Goal: Task Accomplishment & Management: Use online tool/utility

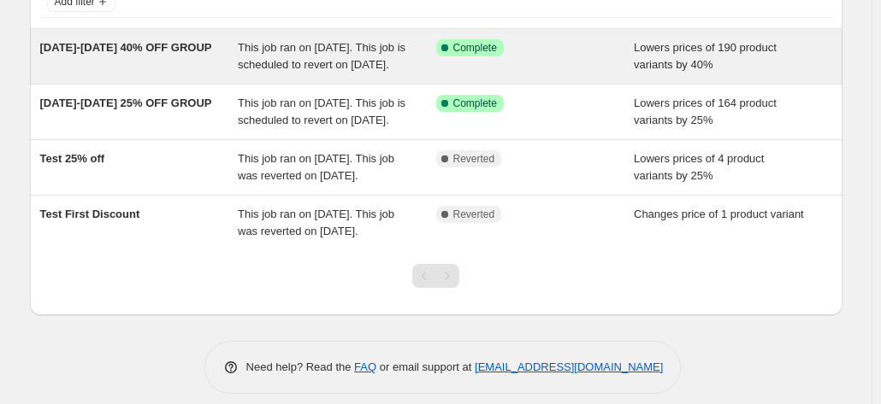
scroll to position [47, 0]
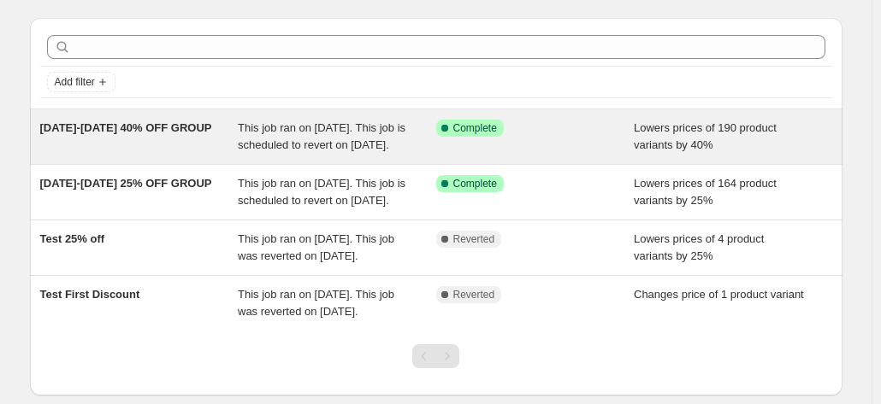
click at [394, 164] on div "Oct 7-12 40% OFF GROUP This job ran on October 7, 2025. This job is scheduled t…" at bounding box center [436, 136] width 812 height 55
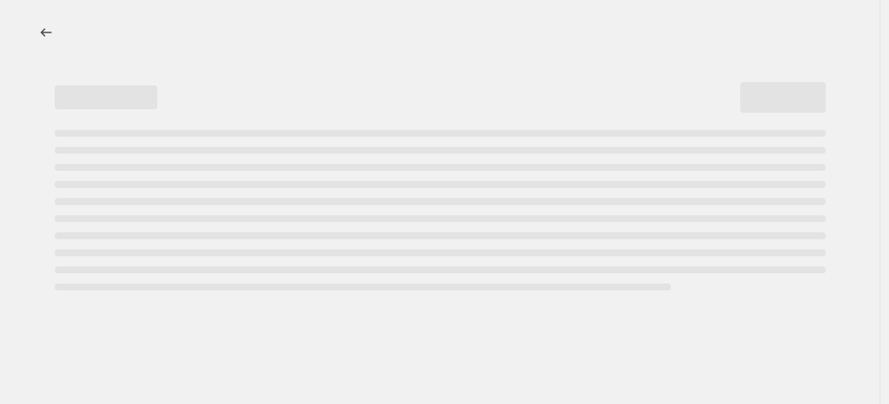
select select "percentage"
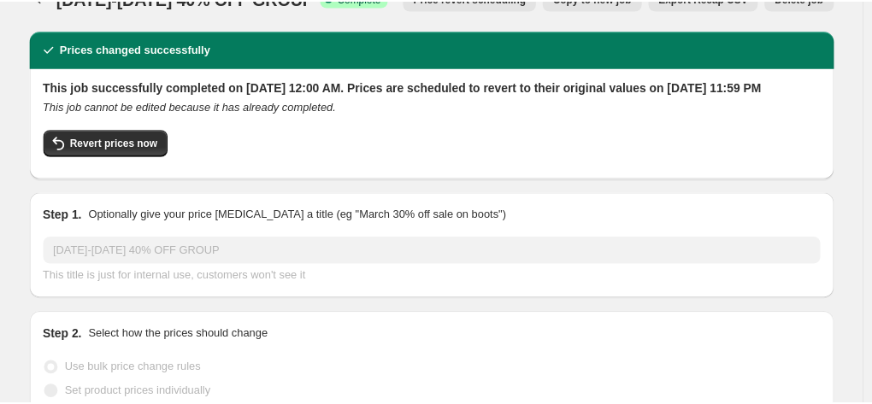
scroll to position [17, 0]
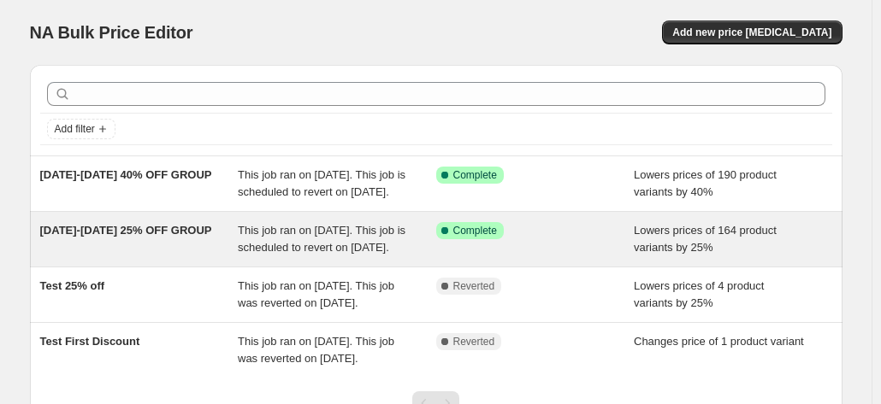
click at [594, 257] on div "Success Complete Complete" at bounding box center [535, 239] width 198 height 34
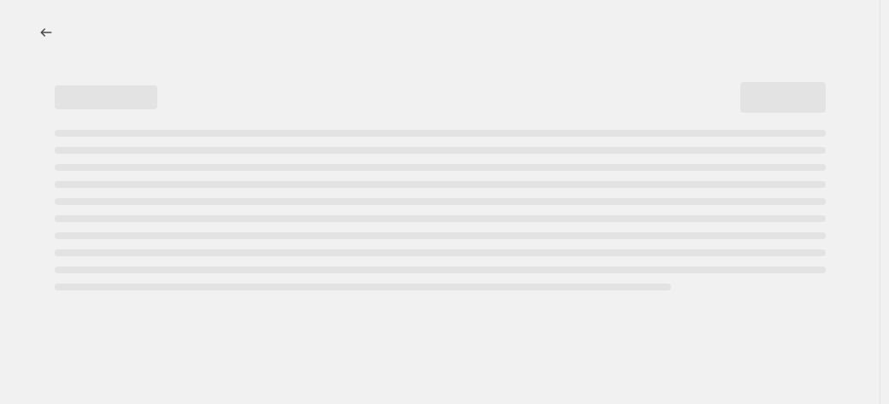
select select "percentage"
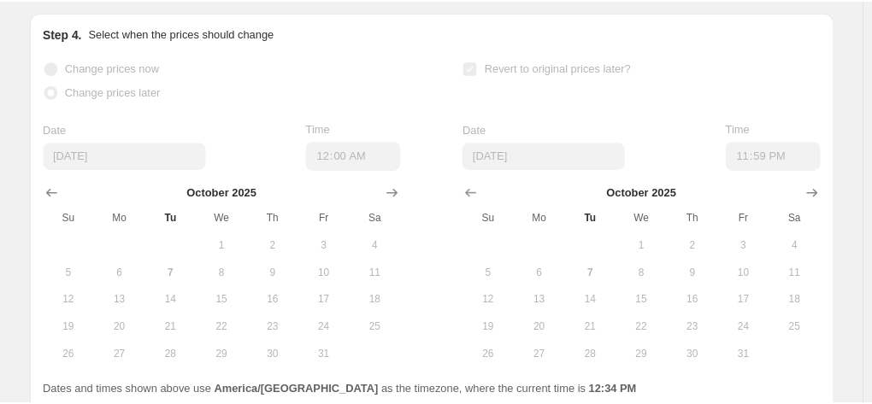
scroll to position [1674, 0]
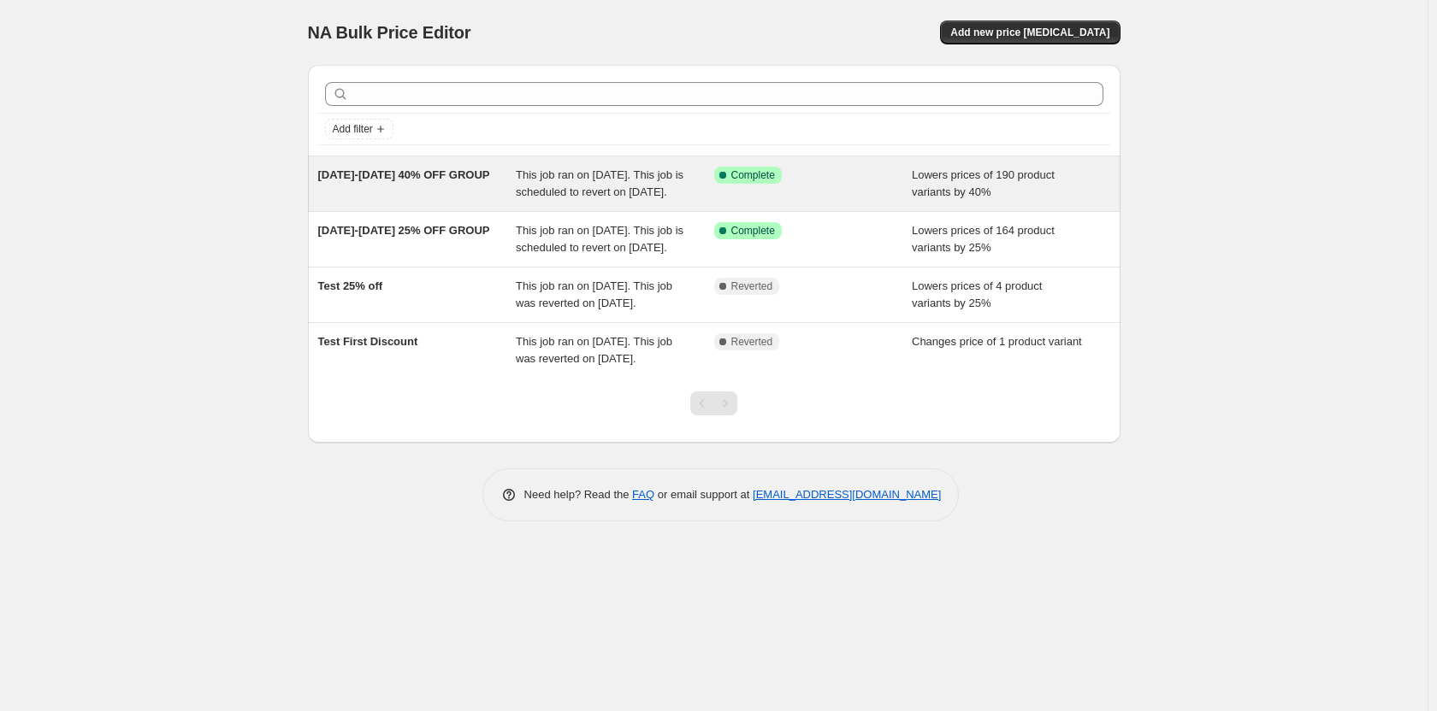
click at [475, 188] on div "[DATE]-[DATE] 40% OFF GROUP" at bounding box center [417, 184] width 198 height 34
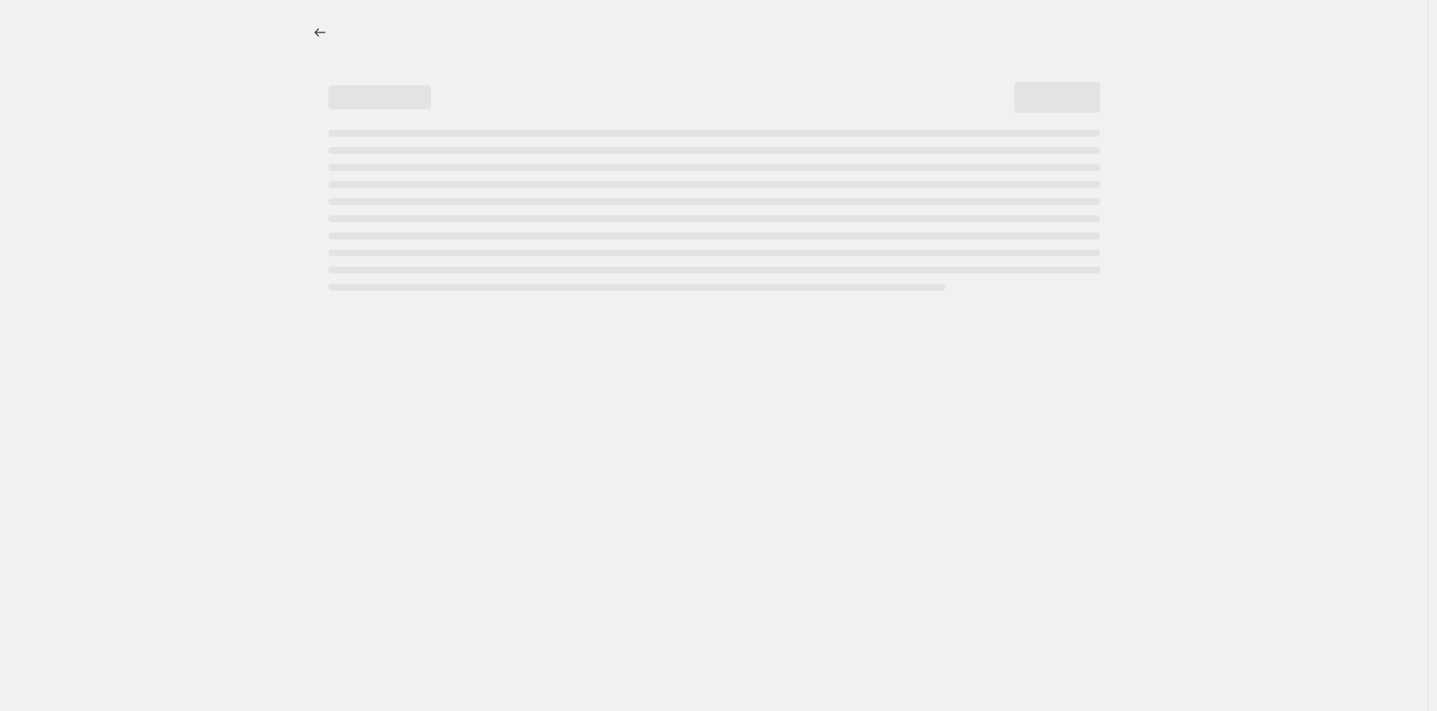
select select "percentage"
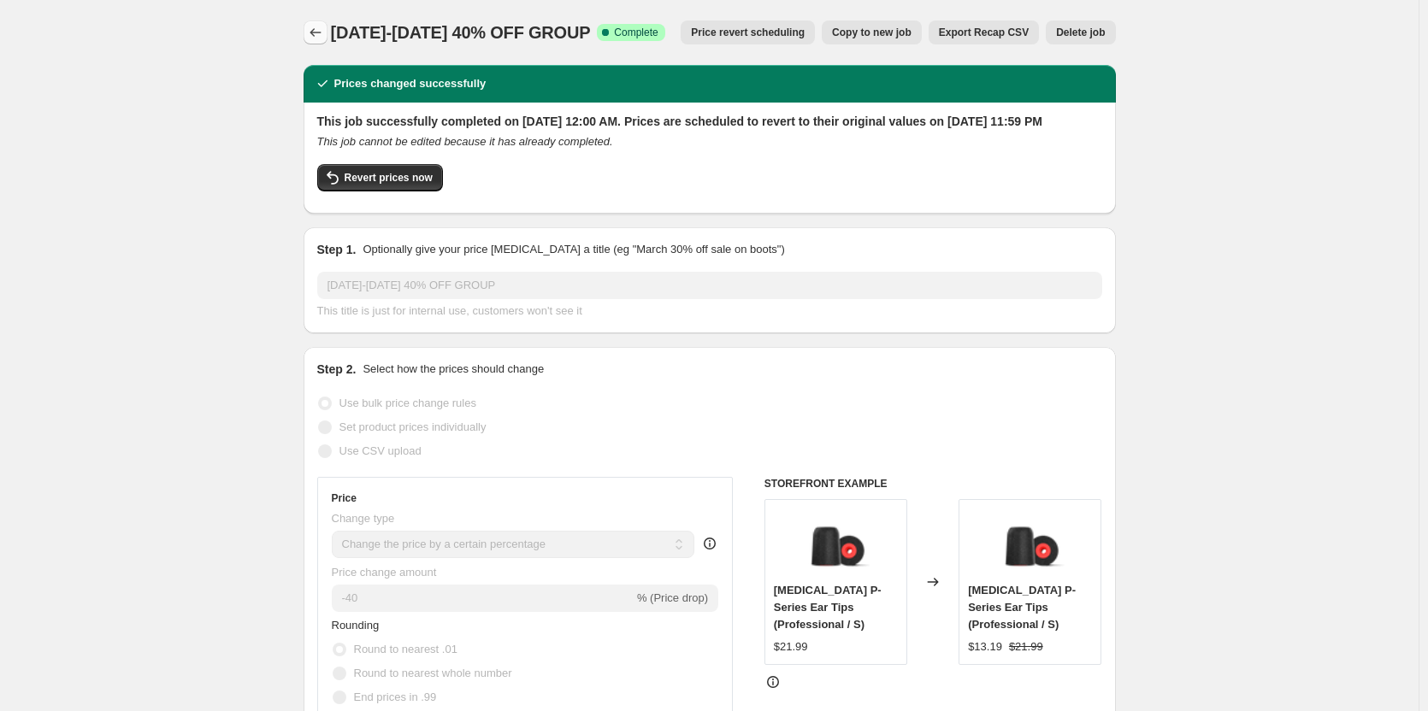
click at [314, 32] on icon "Price change jobs" at bounding box center [315, 32] width 17 height 17
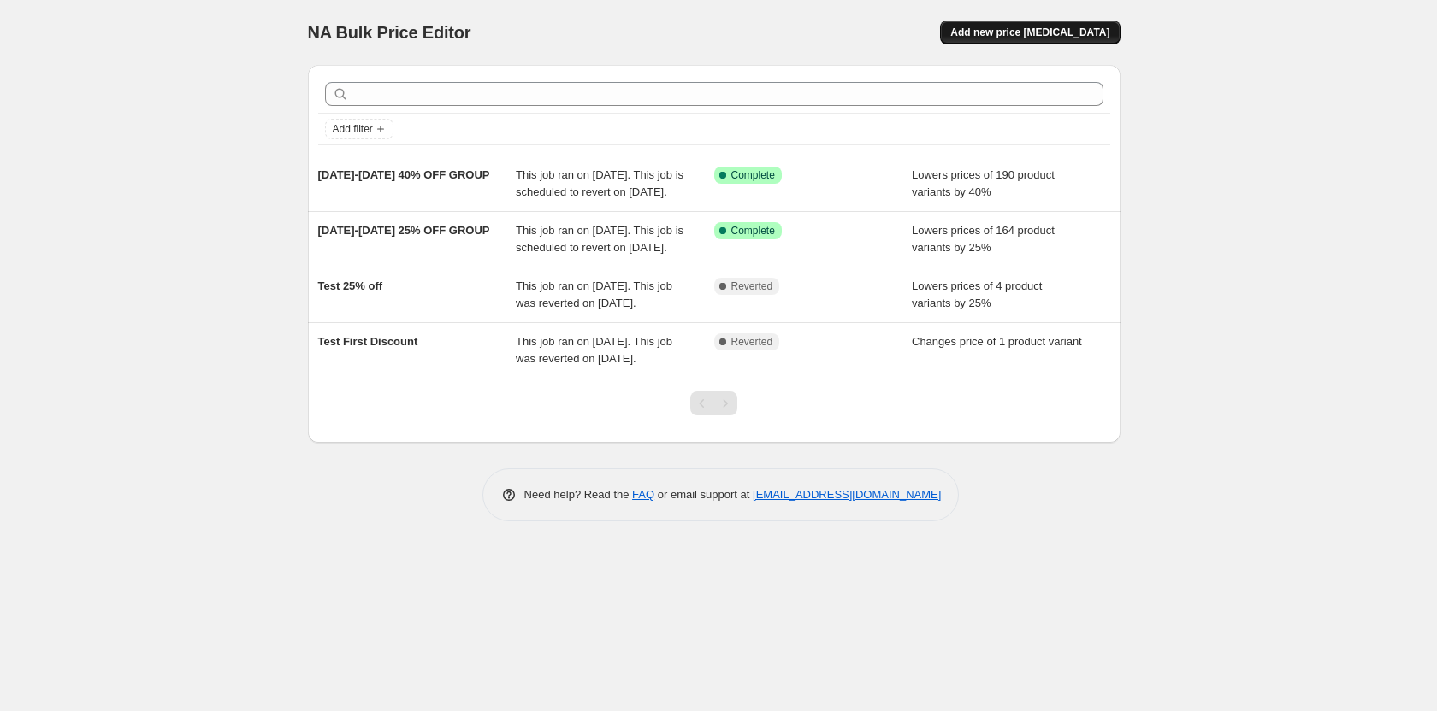
click at [1048, 35] on span "Add new price [MEDICAL_DATA]" at bounding box center [1029, 33] width 159 height 14
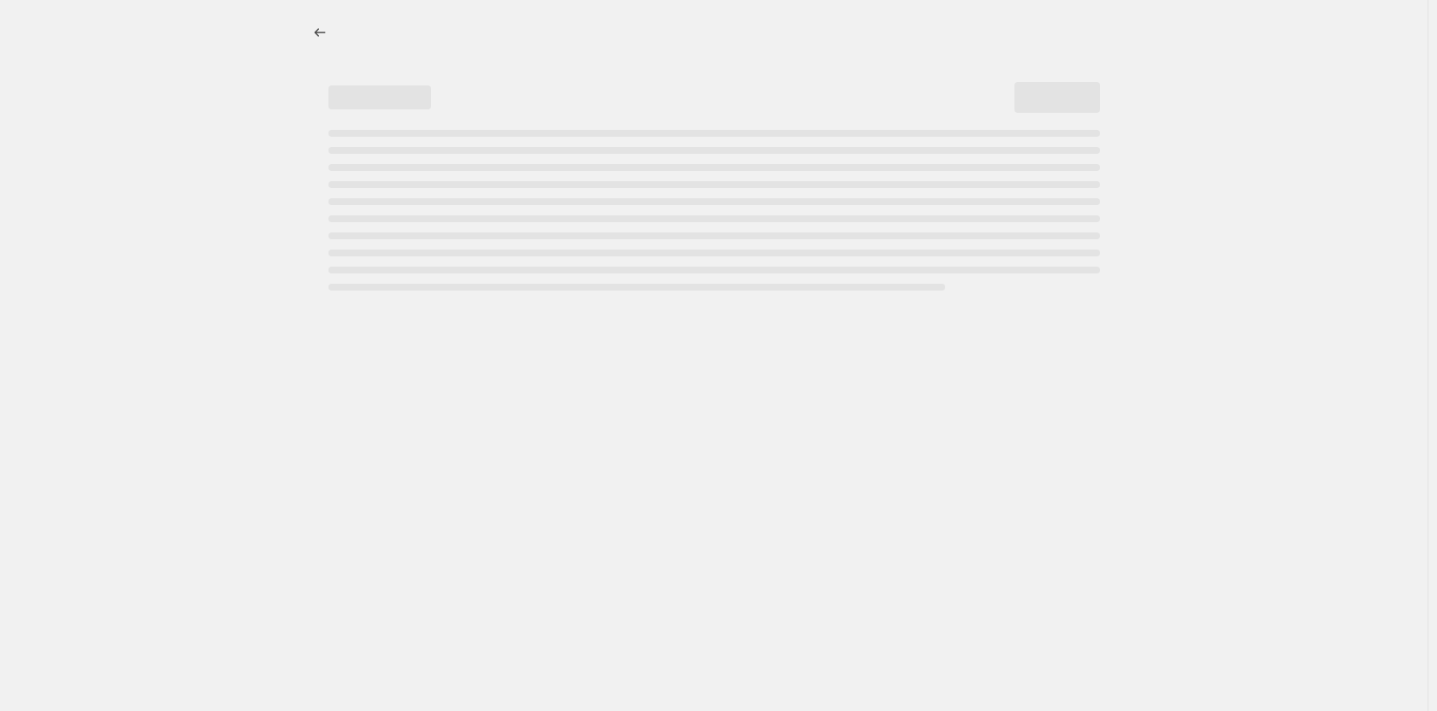
select select "percentage"
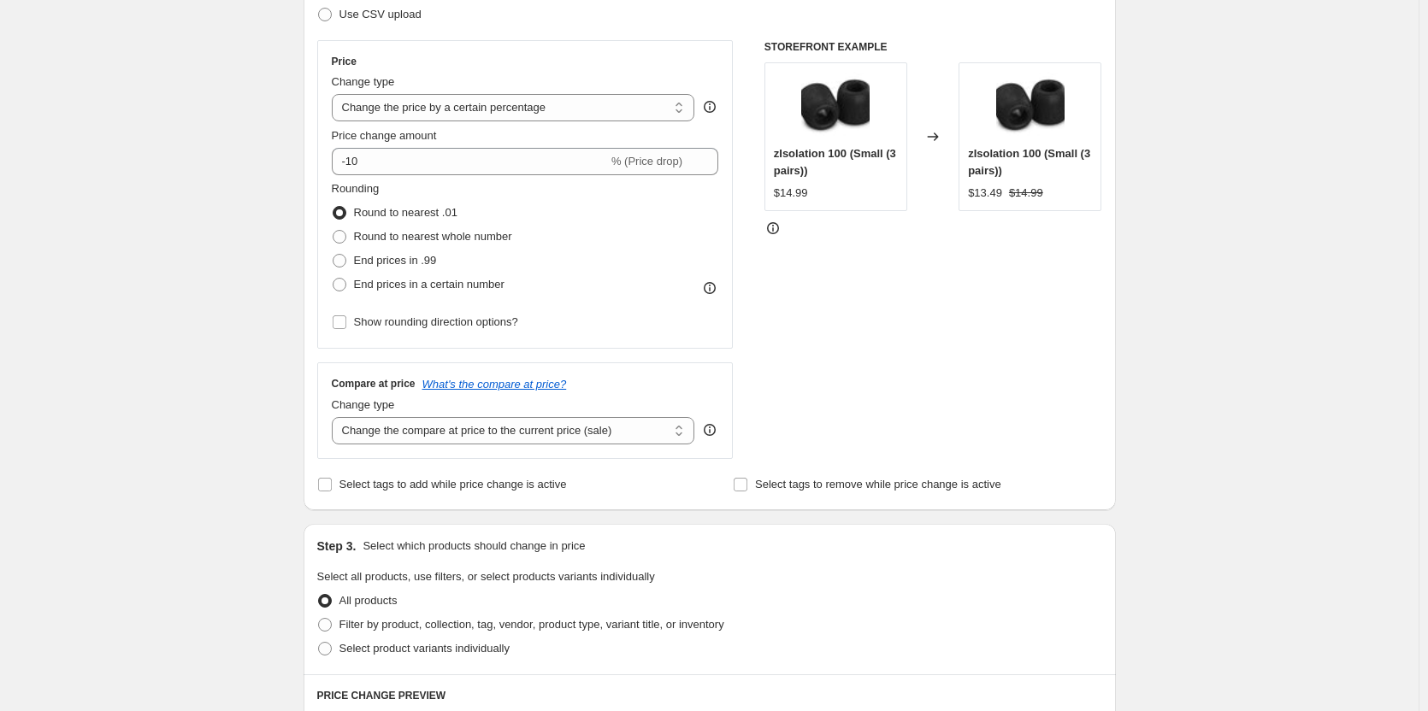
scroll to position [342, 0]
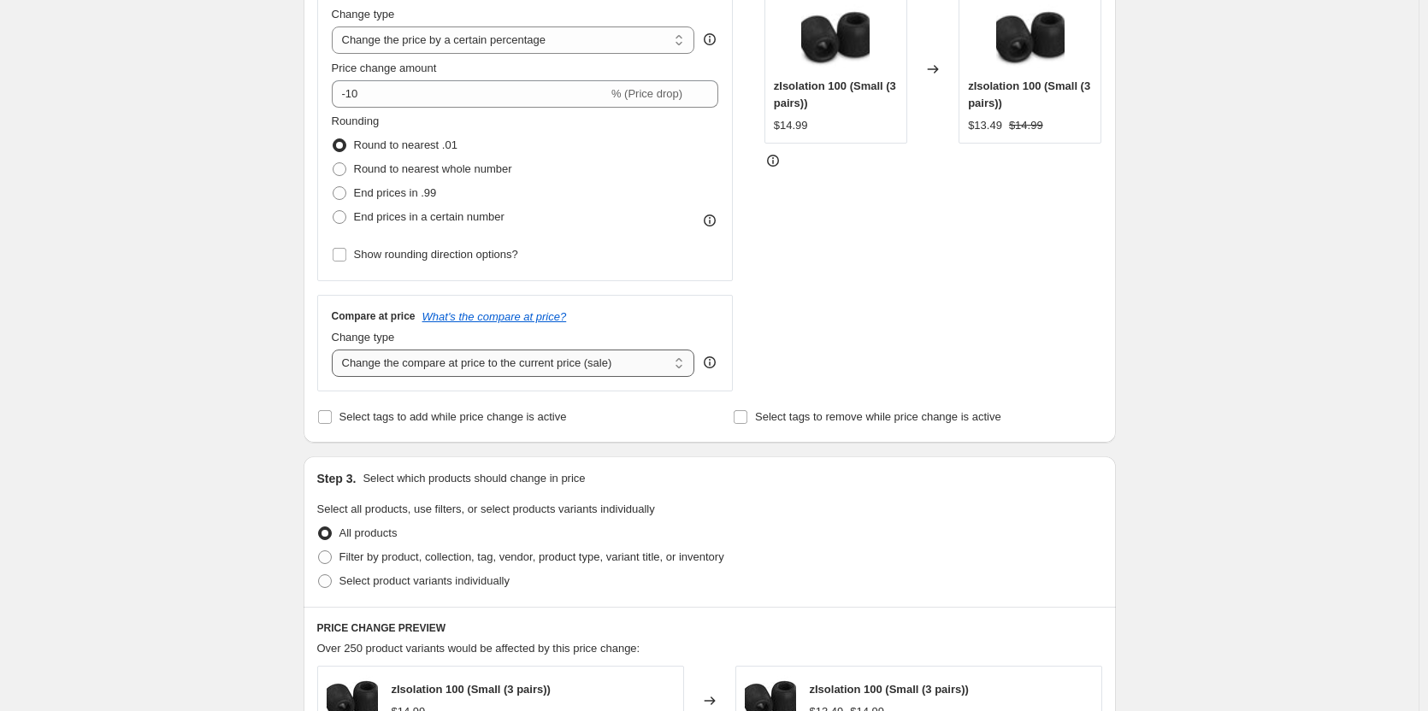
click at [622, 369] on select "Change the compare at price to the current price (sale) Change the compare at p…" at bounding box center [513, 363] width 363 height 27
click at [766, 318] on div "Price Change type Change the price to a certain amount Change the price by a ce…" at bounding box center [709, 182] width 785 height 419
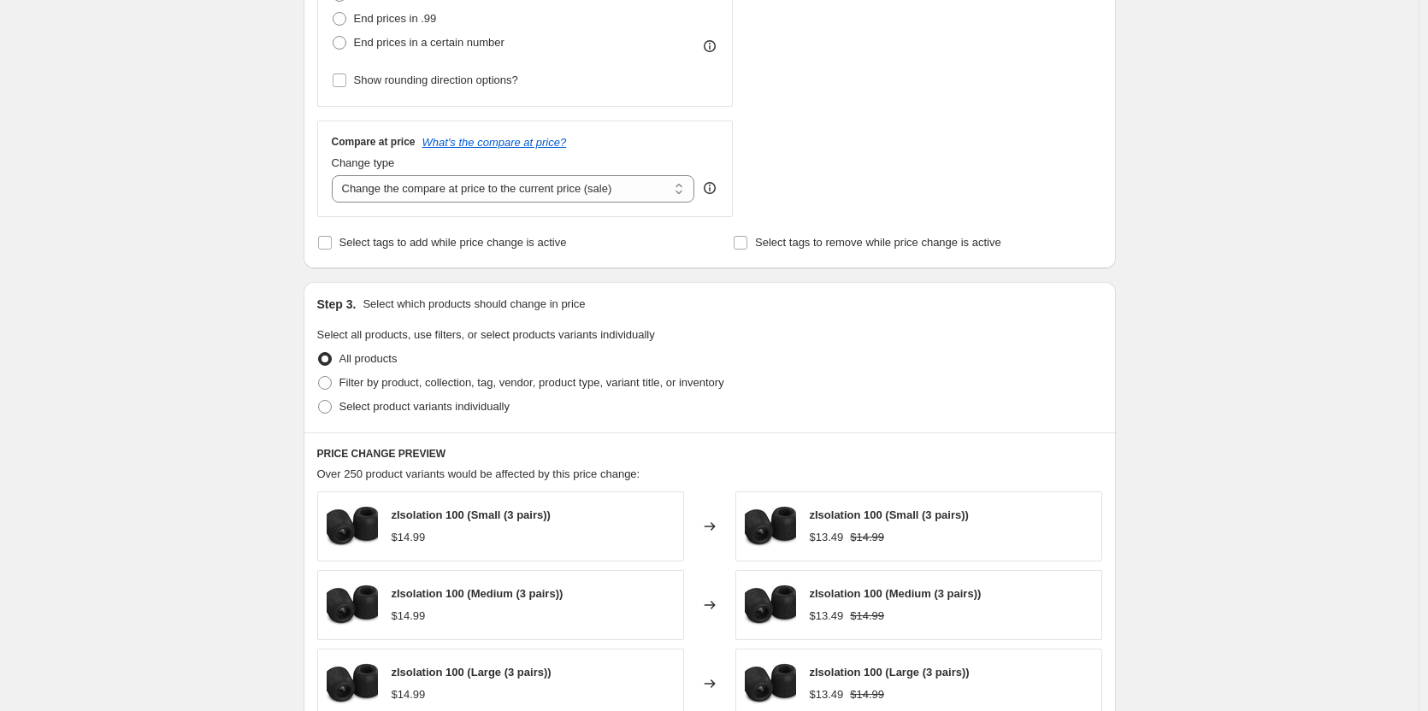
scroll to position [0, 0]
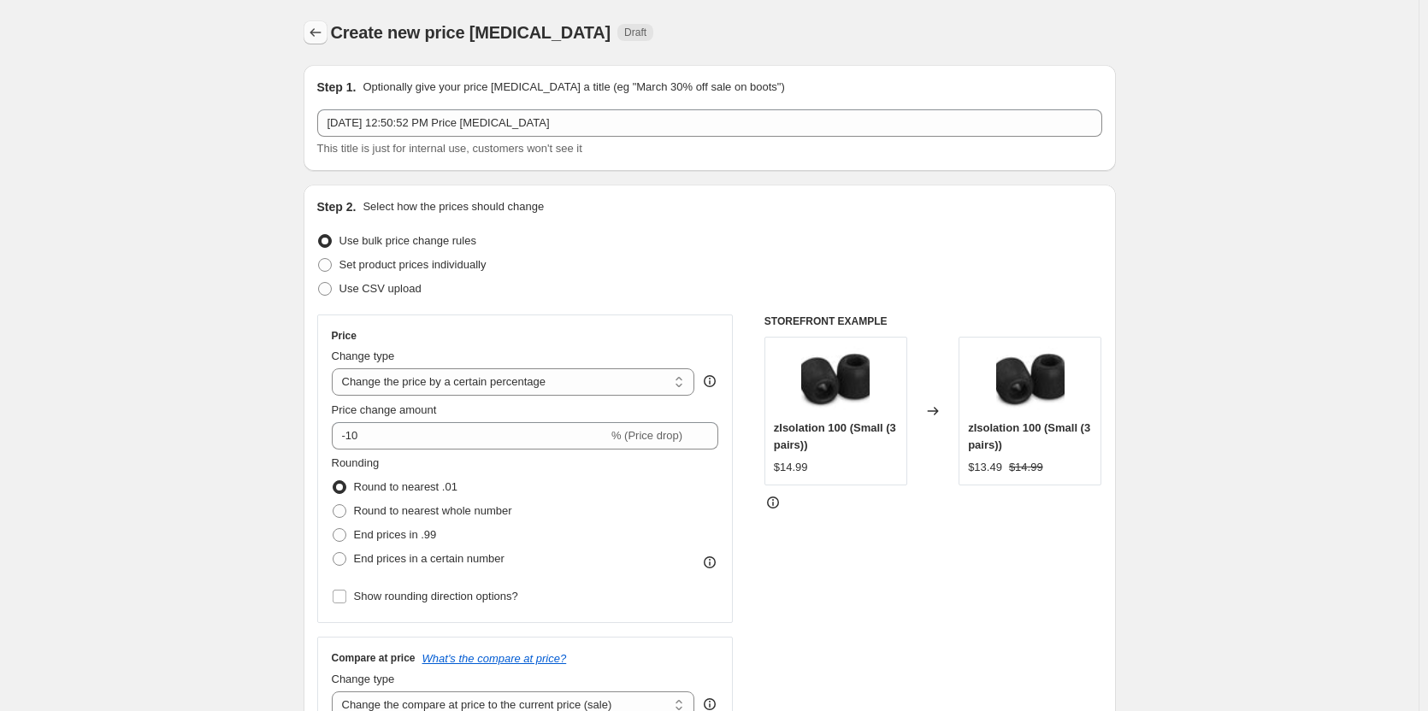
click at [324, 36] on icon "Price change jobs" at bounding box center [315, 32] width 17 height 17
